Goal: Find specific page/section: Find specific page/section

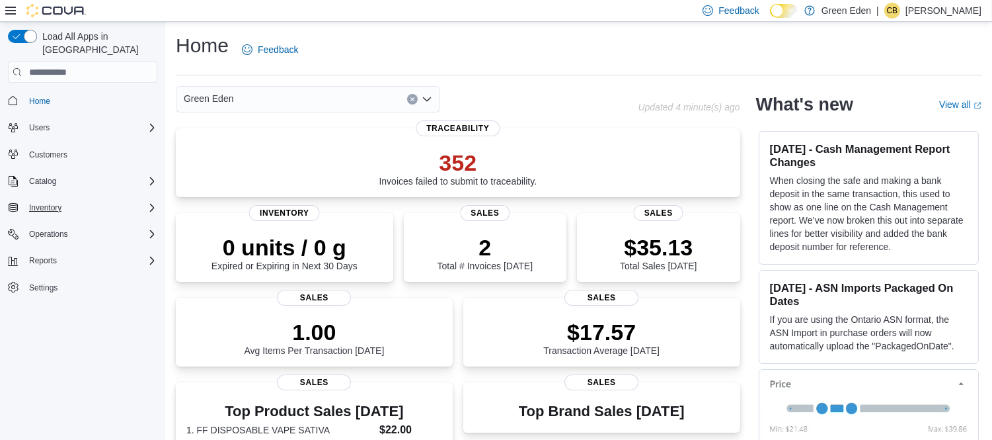
click at [69, 200] on div "Inventory" at bounding box center [91, 208] width 134 height 16
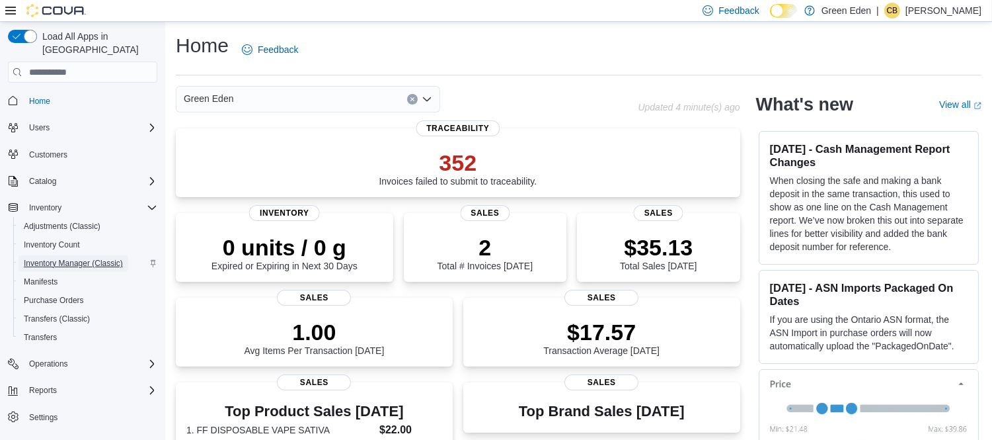
click at [83, 258] on span "Inventory Manager (Classic)" at bounding box center [73, 263] width 99 height 11
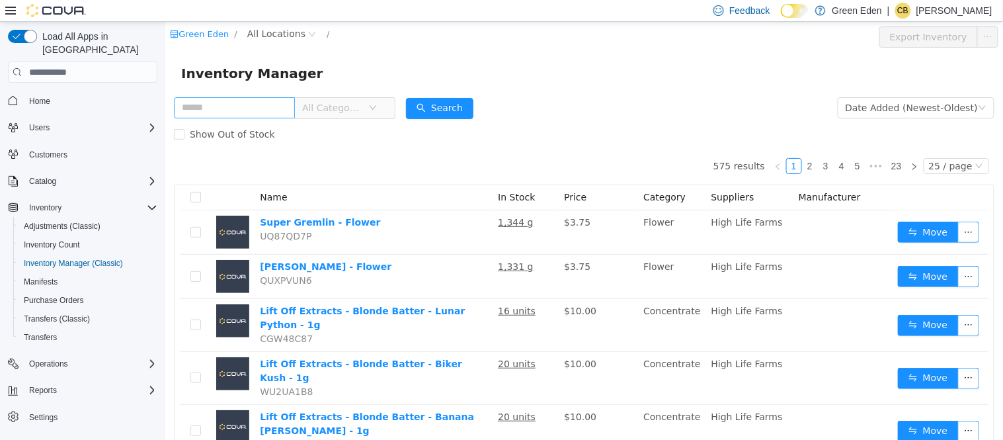
click at [262, 112] on input "text" at bounding box center [233, 107] width 121 height 21
click at [58, 358] on span "Operations" at bounding box center [48, 363] width 39 height 11
click at [77, 395] on span "Traceabilty Dashboard" at bounding box center [63, 400] width 79 height 11
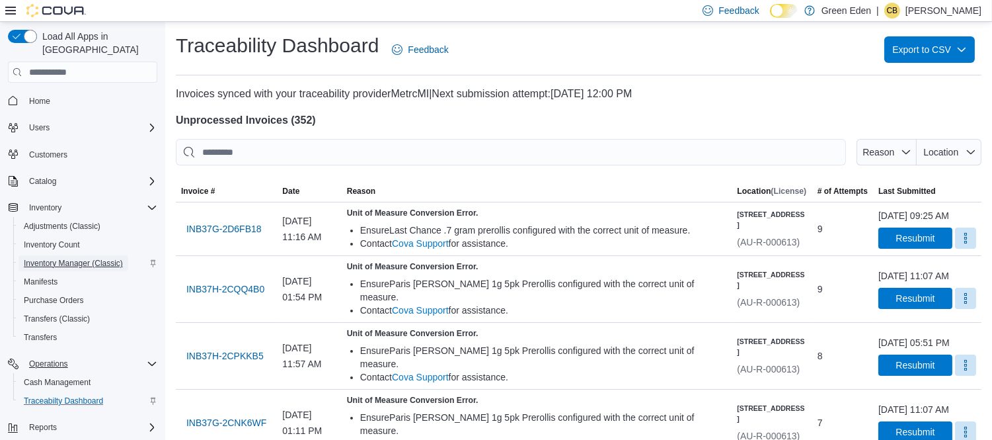
click at [63, 255] on span "Inventory Manager (Classic)" at bounding box center [73, 263] width 99 height 16
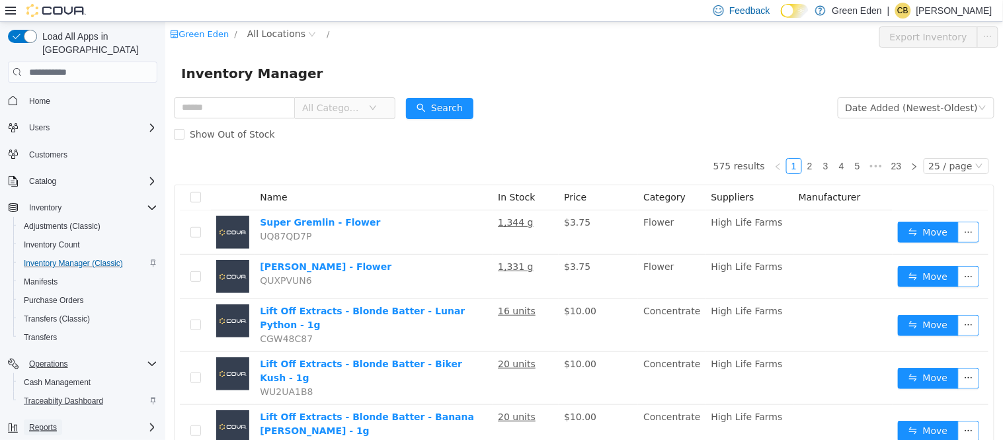
click at [43, 422] on span "Reports" at bounding box center [43, 427] width 28 height 11
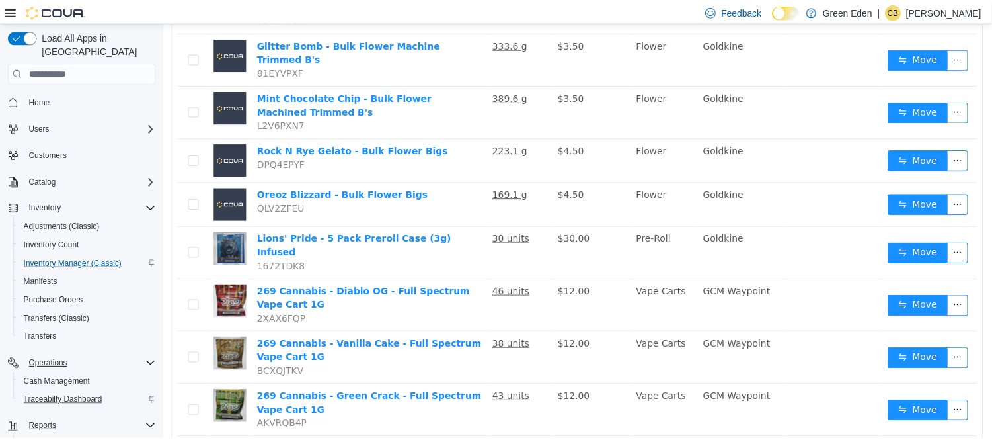
scroll to position [909, 0]
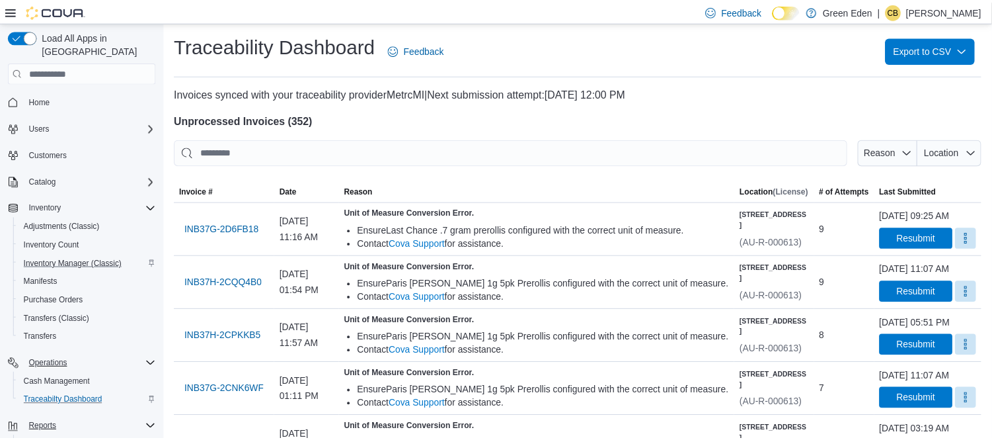
scroll to position [93, 0]
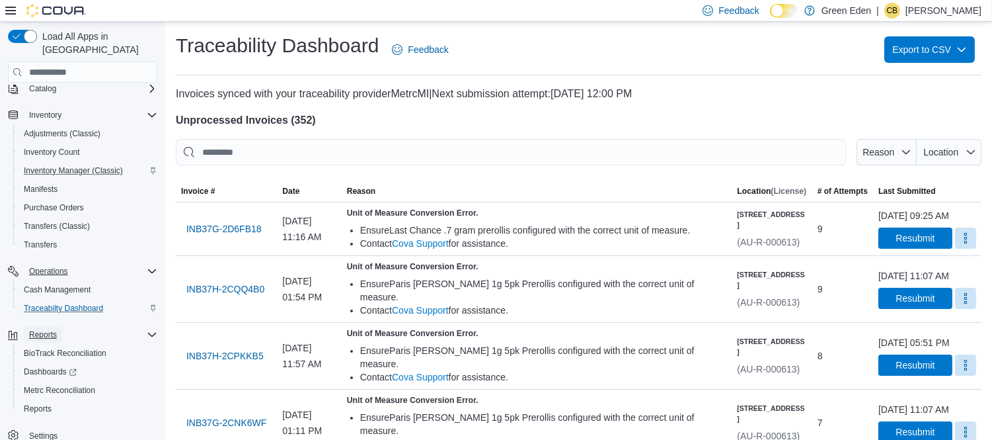
click at [50, 329] on span "Reports" at bounding box center [43, 334] width 28 height 11
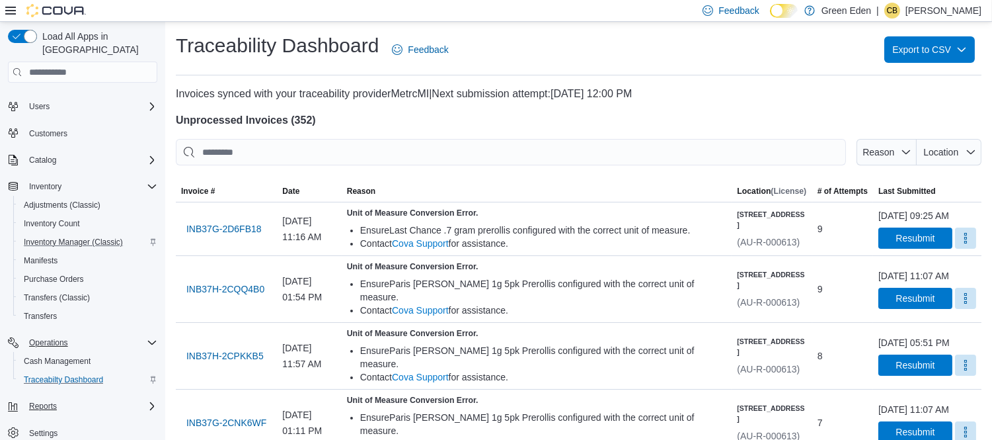
scroll to position [18, 0]
click at [37, 404] on span "Reports" at bounding box center [43, 409] width 28 height 11
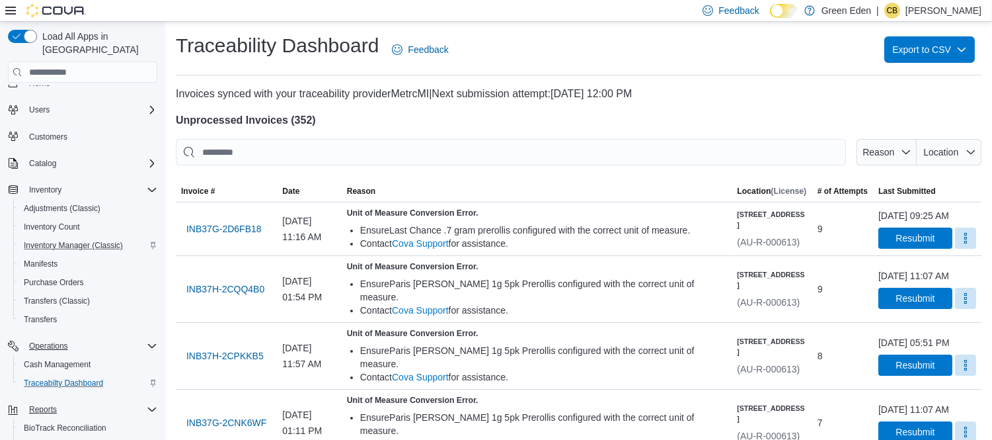
scroll to position [93, 0]
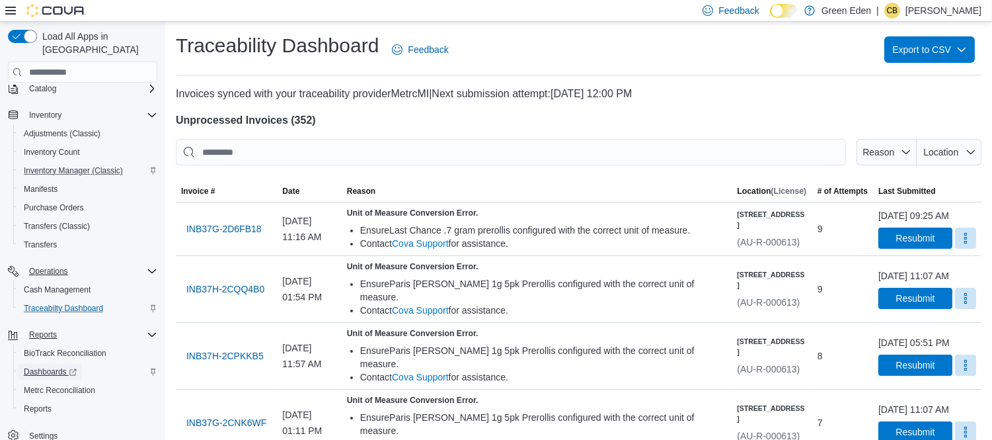
click at [55, 366] on span "Dashboards" at bounding box center [50, 371] width 53 height 11
click at [41, 403] on span "Reports" at bounding box center [38, 408] width 28 height 11
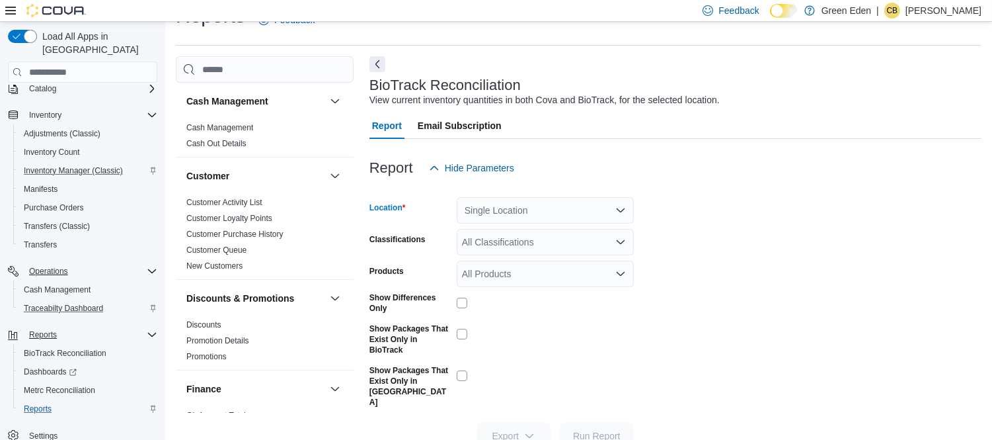
click at [522, 205] on div "Single Location" at bounding box center [545, 210] width 177 height 26
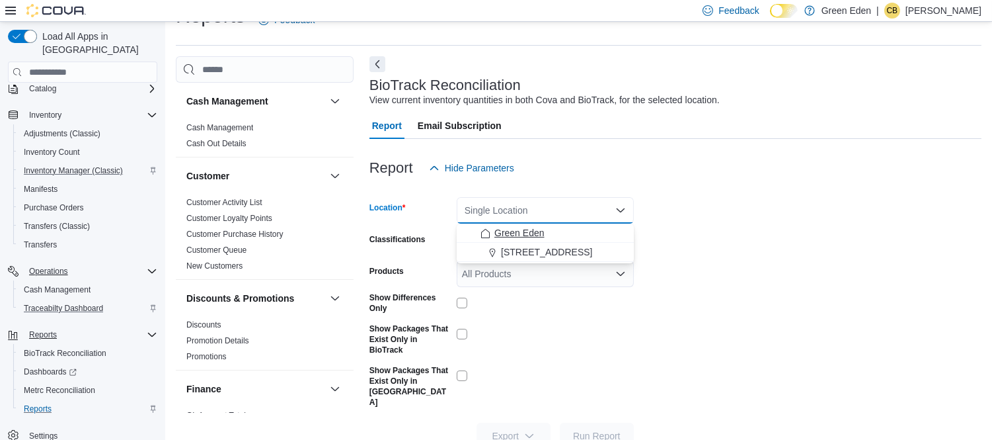
click at [559, 241] on button "Green Eden" at bounding box center [545, 232] width 177 height 19
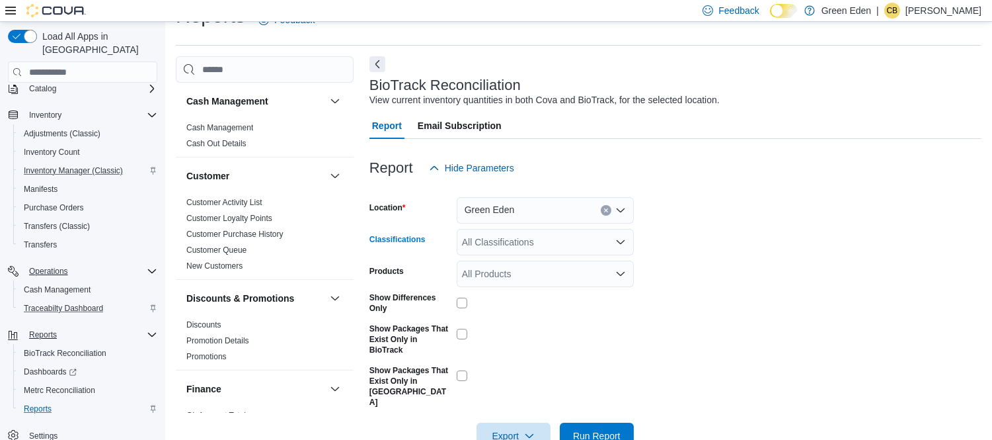
click at [559, 241] on div "All Classifications" at bounding box center [545, 242] width 177 height 26
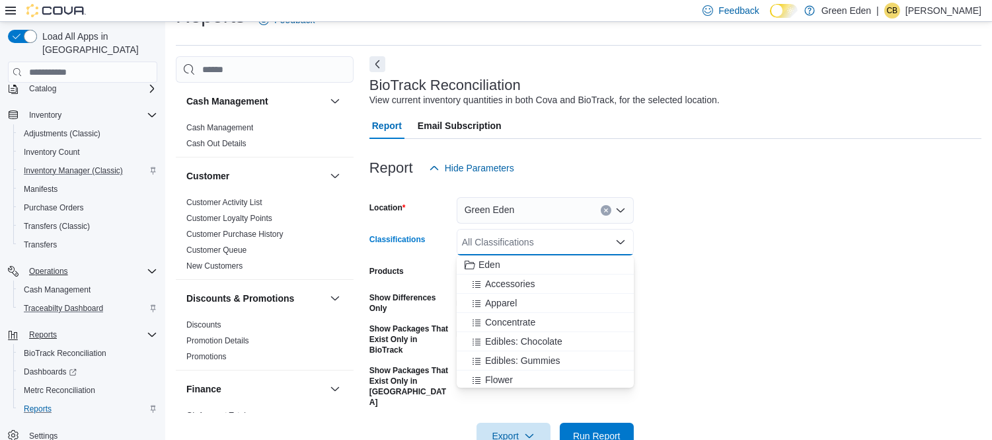
click at [748, 241] on form "Location Green Eden Classifications All Classifications Combo box. Selected. Co…" at bounding box center [676, 315] width 612 height 268
